Goal: Find specific page/section: Find specific page/section

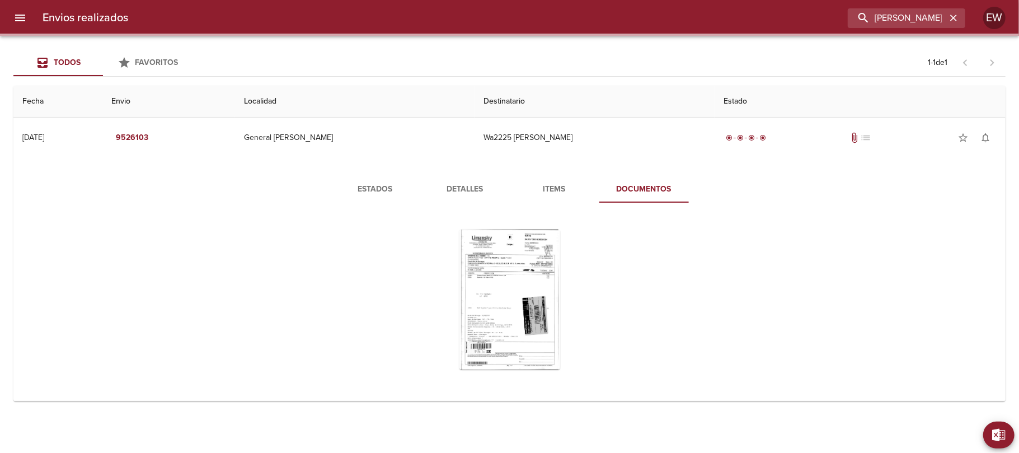
type input "[PERSON_NAME]"
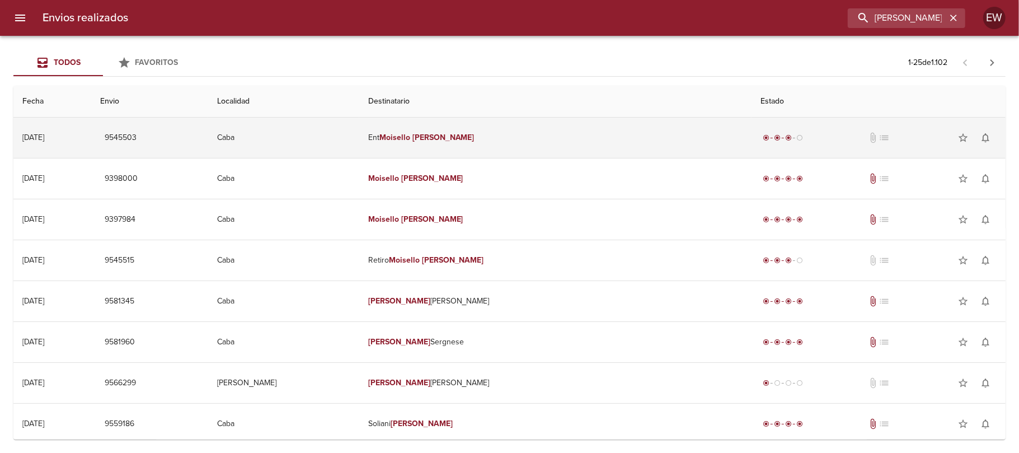
click at [637, 139] on td "Ent [PERSON_NAME]" at bounding box center [555, 138] width 392 height 40
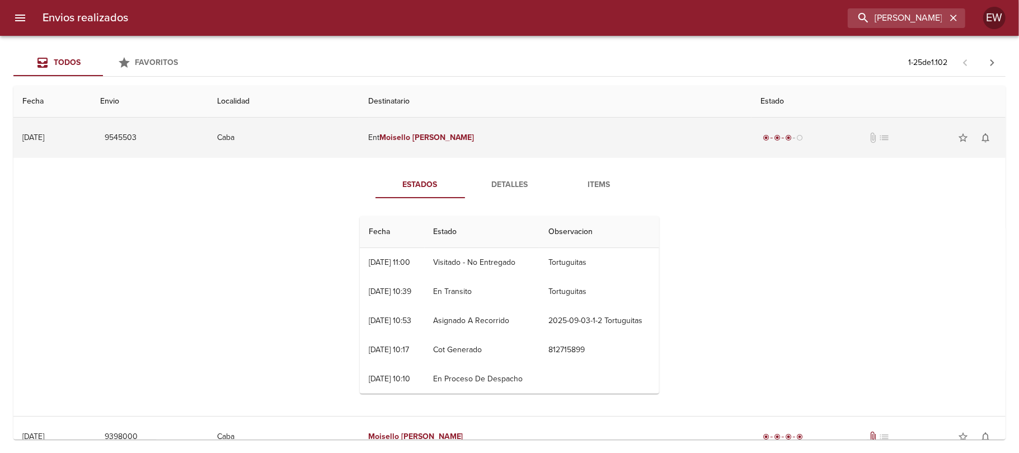
click at [545, 133] on td "Ent [PERSON_NAME]" at bounding box center [555, 138] width 392 height 40
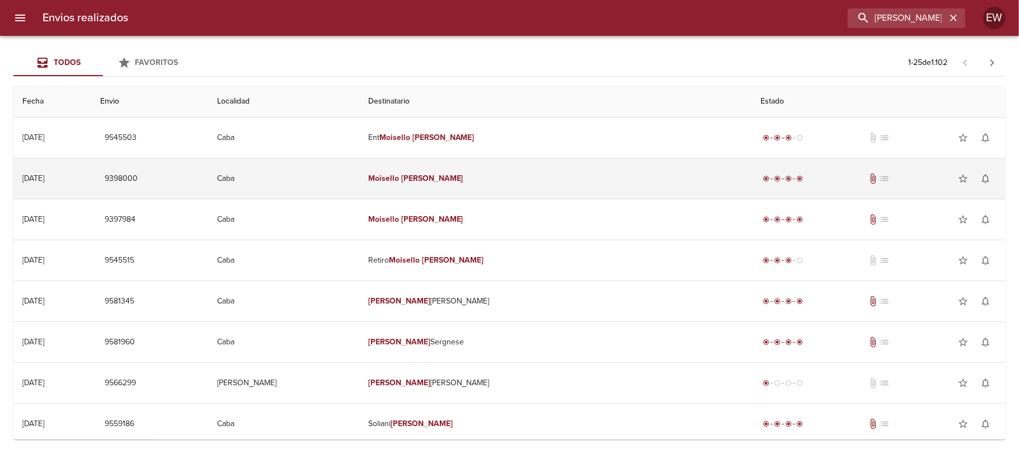
click at [541, 173] on td "[PERSON_NAME]" at bounding box center [555, 178] width 392 height 40
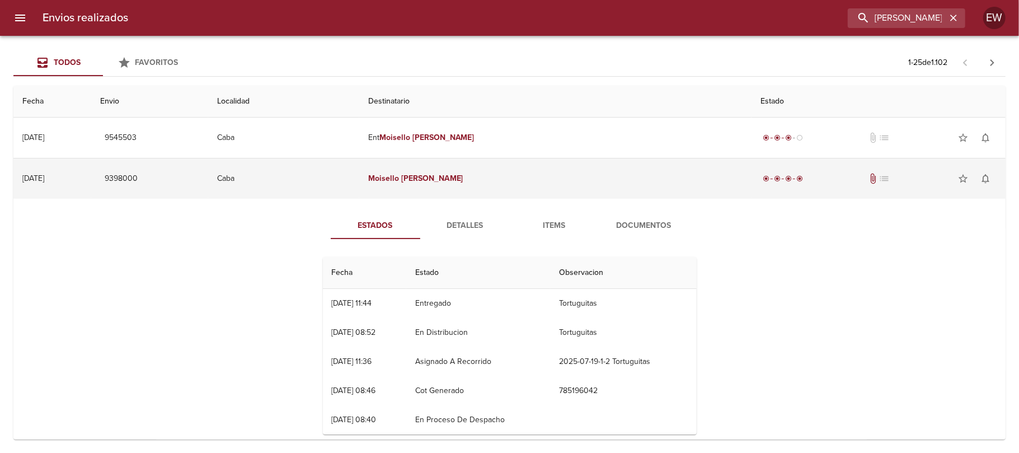
click at [537, 166] on td "[PERSON_NAME]" at bounding box center [555, 178] width 392 height 40
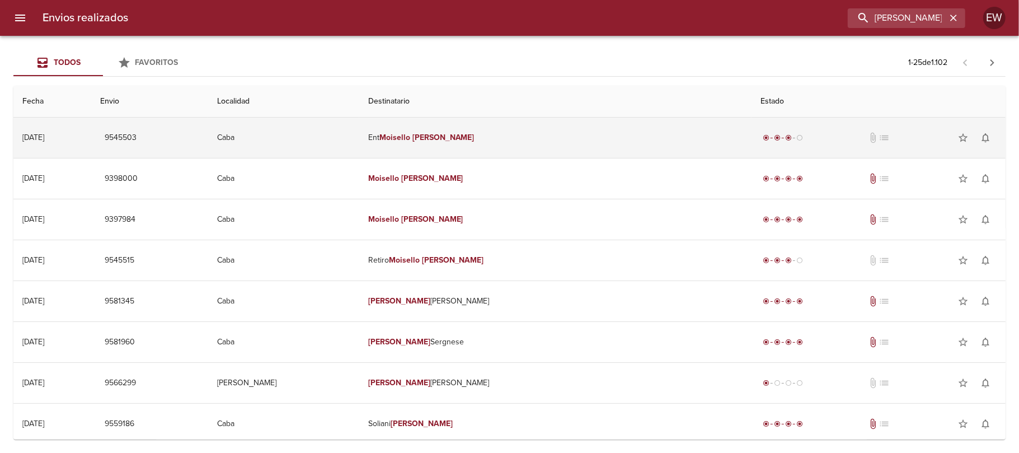
click at [552, 139] on td "Ent [PERSON_NAME]" at bounding box center [555, 138] width 392 height 40
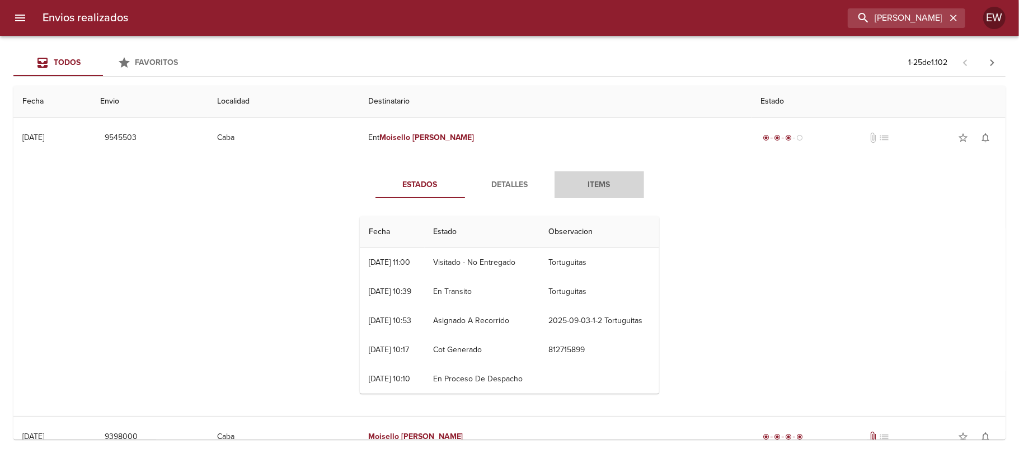
click at [589, 190] on span "Items" at bounding box center [599, 185] width 76 height 14
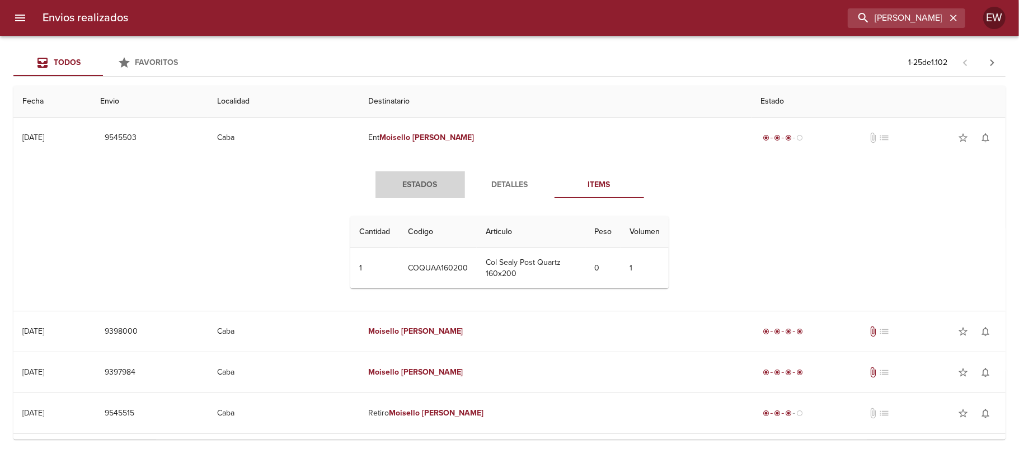
click at [406, 180] on span "Estados" at bounding box center [420, 185] width 76 height 14
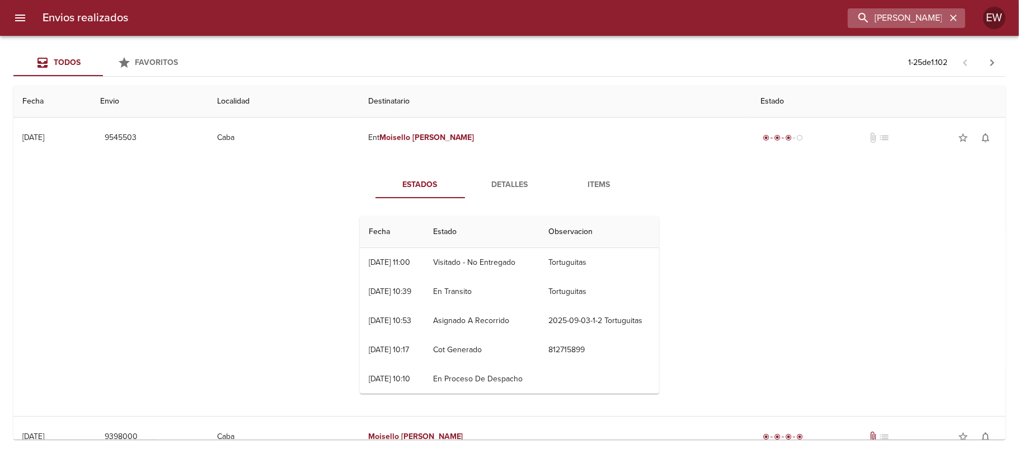
click at [952, 18] on icon "button" at bounding box center [953, 18] width 7 height 7
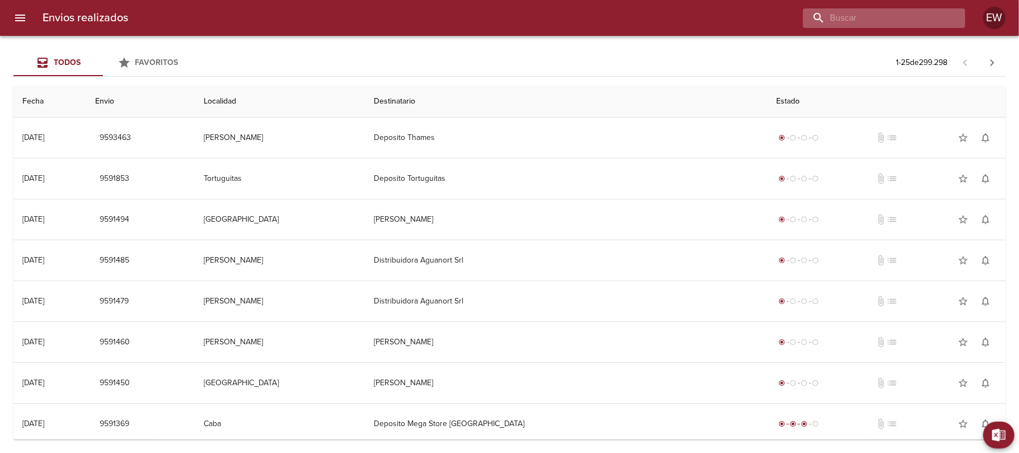
click at [913, 21] on input "buscar" at bounding box center [874, 18] width 143 height 20
paste input "[PERSON_NAME] BP"
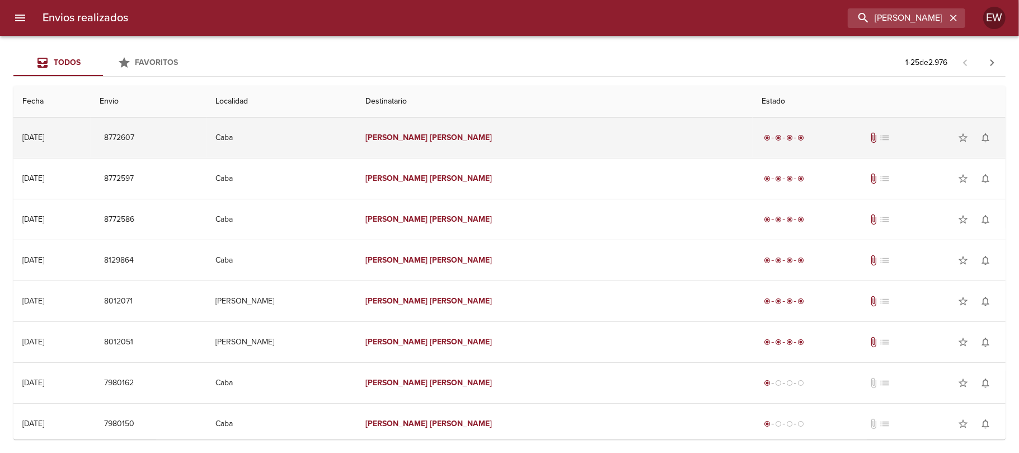
click at [562, 132] on td "[PERSON_NAME]" at bounding box center [554, 138] width 396 height 40
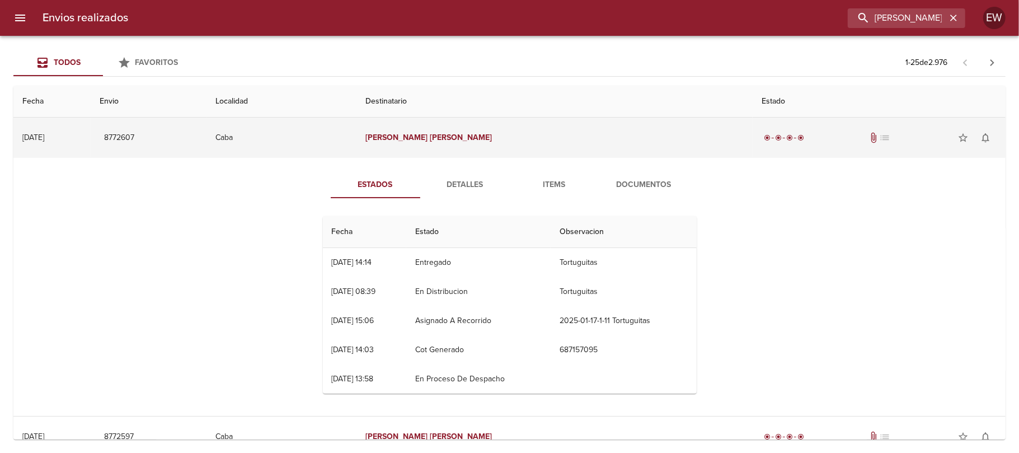
click at [356, 138] on td "Caba" at bounding box center [281, 138] width 150 height 40
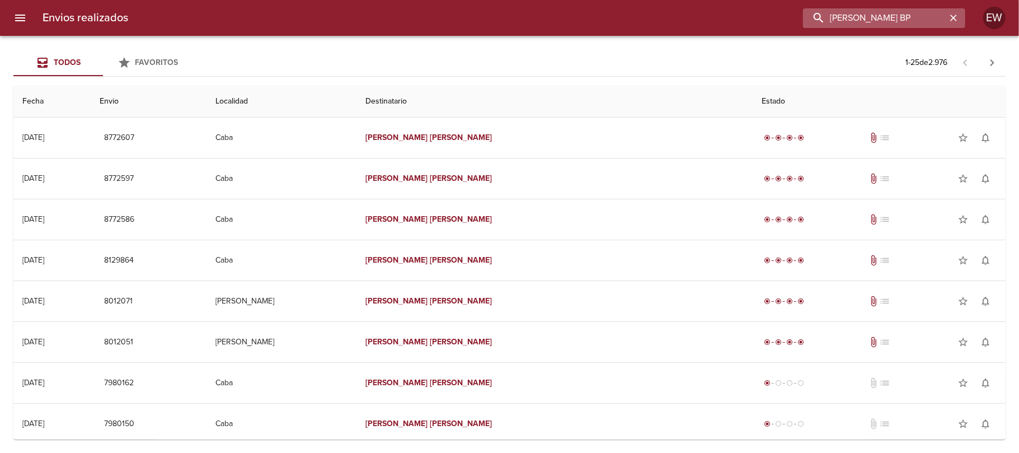
click at [939, 21] on input "[PERSON_NAME] BP" at bounding box center [874, 18] width 143 height 20
click at [940, 21] on input "[PERSON_NAME] BP" at bounding box center [874, 18] width 143 height 20
type input "[PERSON_NAME]"
